Goal: Find specific page/section

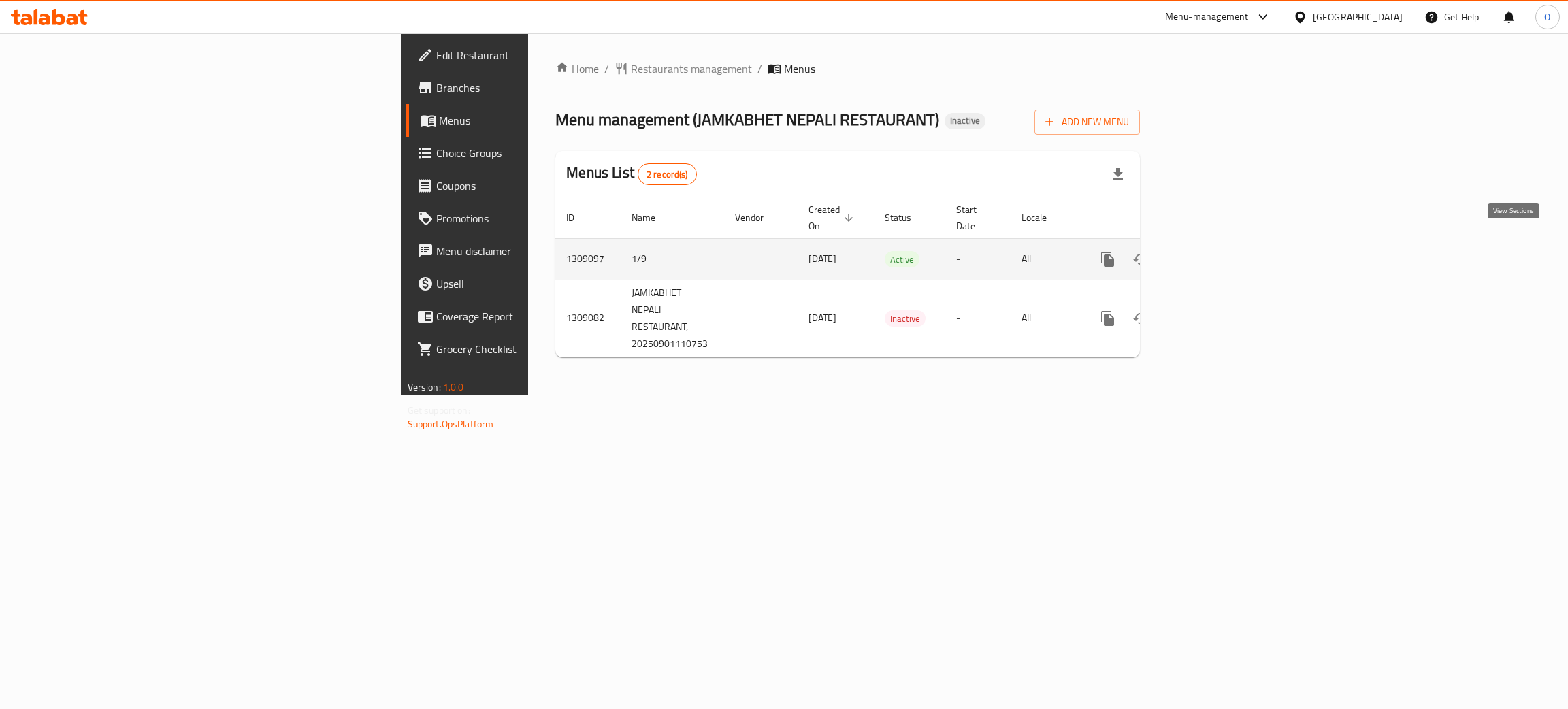
click at [1222, 243] on link "enhanced table" at bounding box center [1206, 259] width 33 height 33
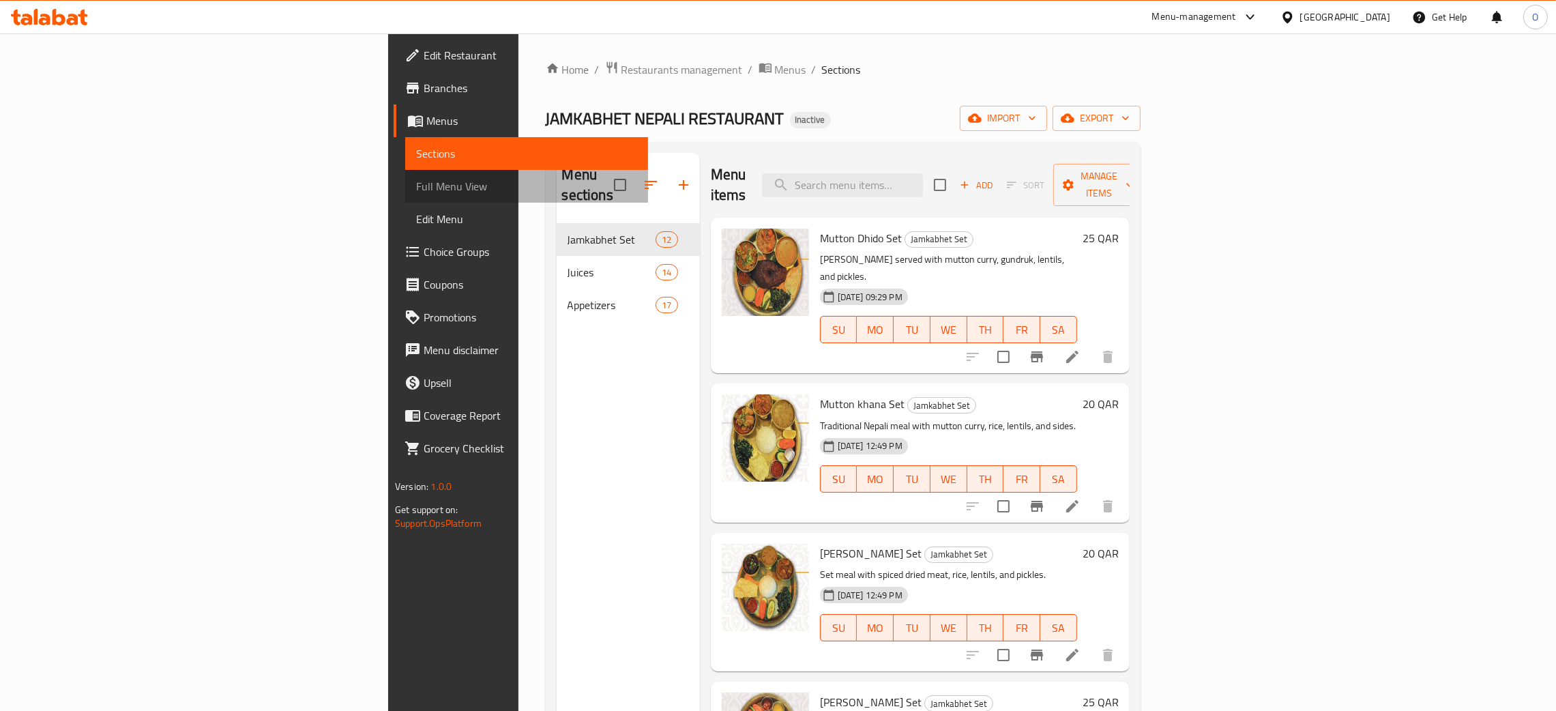
click at [416, 194] on span "Full Menu View" at bounding box center [526, 186] width 221 height 16
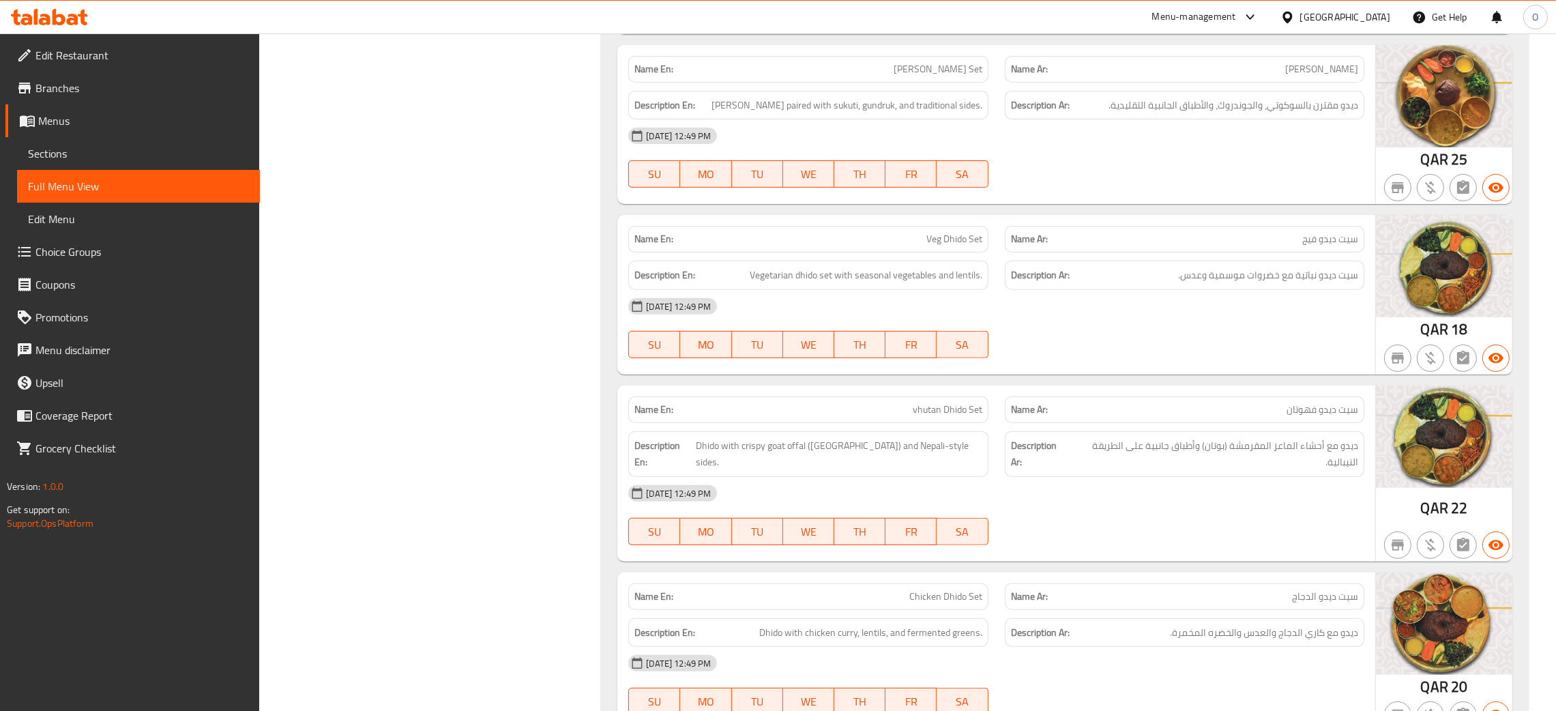
scroll to position [720, 0]
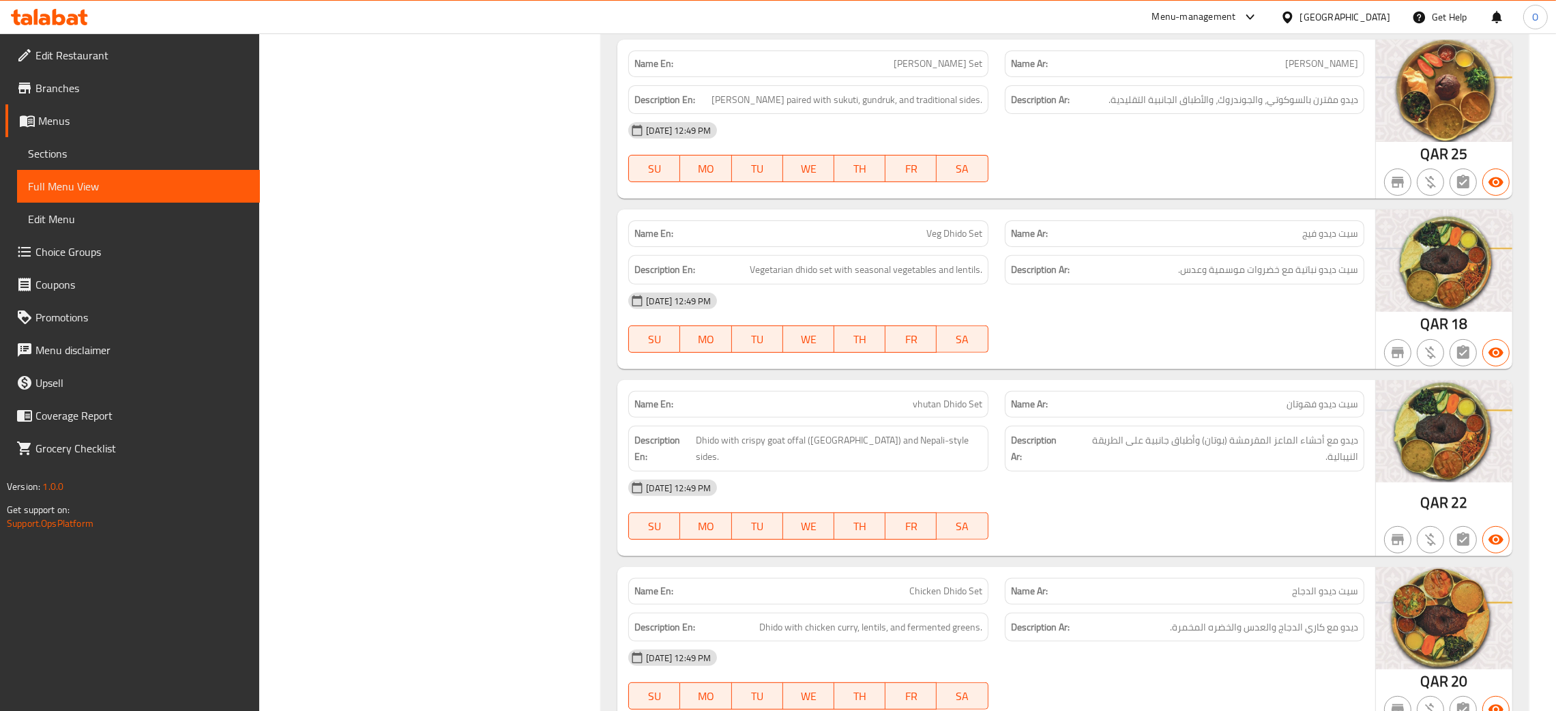
click at [52, 145] on span "Sections" at bounding box center [138, 153] width 221 height 16
